Goal: Task Accomplishment & Management: Find specific page/section

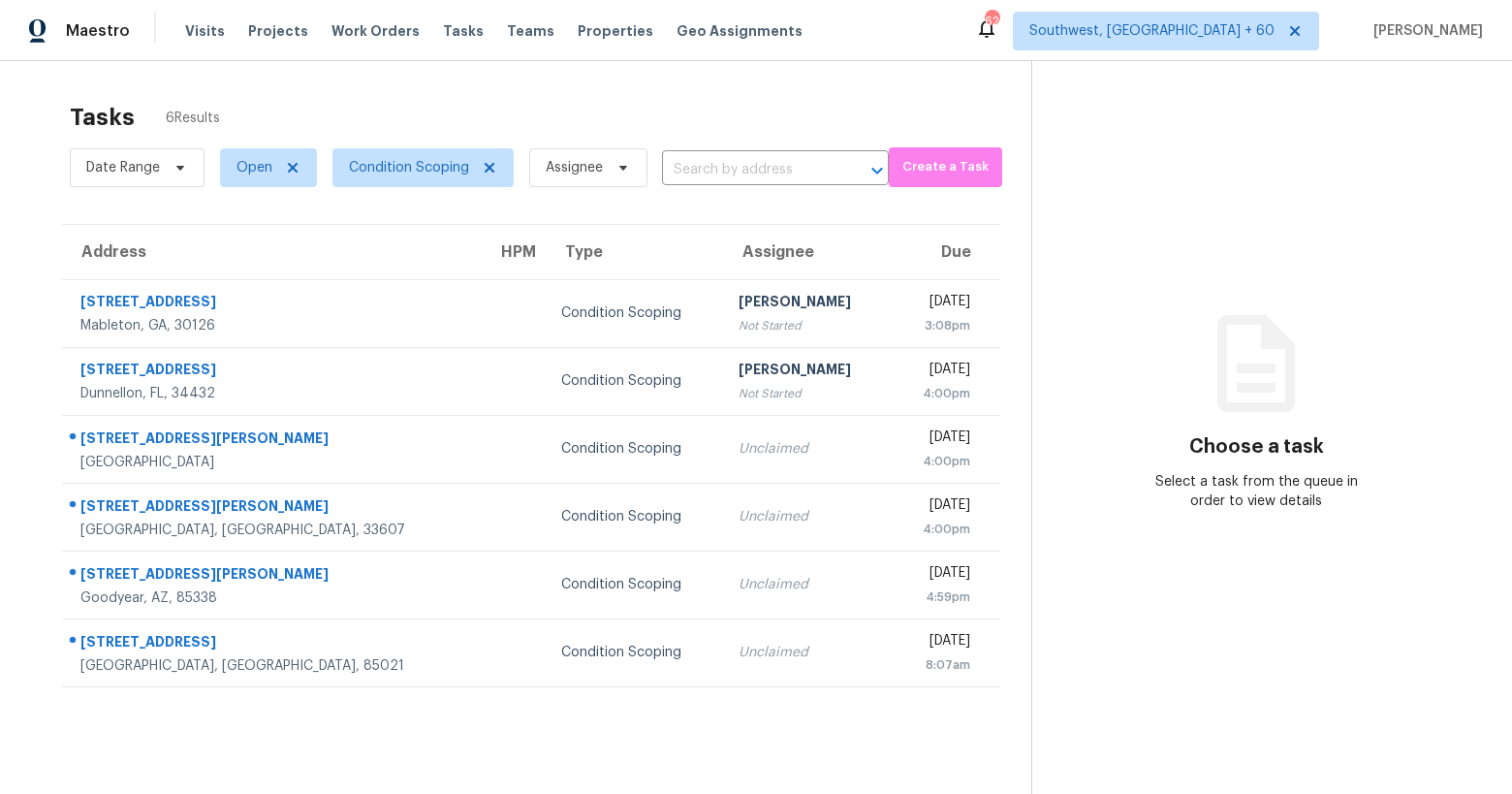
click at [581, 98] on div "Tasks 6 Results" at bounding box center [550, 117] width 962 height 50
